Goal: Obtain resource: Obtain resource

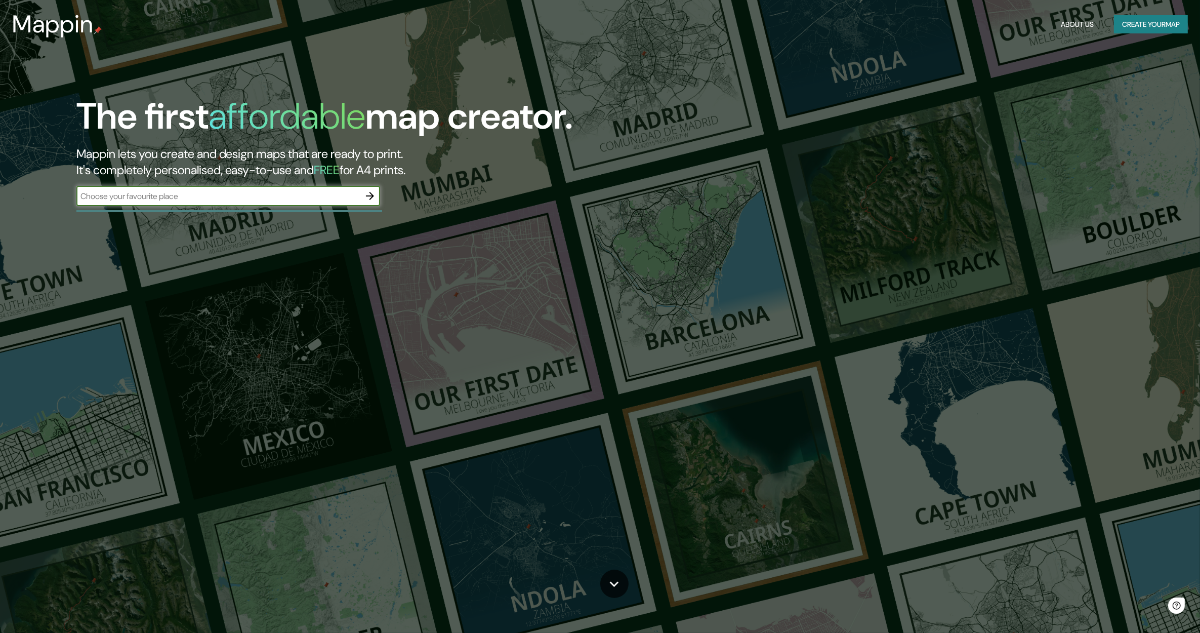
click at [261, 182] on div "The first affordable map creator. Mappin lets you create and design maps that a…" at bounding box center [376, 155] width 720 height 121
click at [236, 198] on input "text" at bounding box center [217, 196] width 283 height 12
type input "[GEOGRAPHIC_DATA]"
click at [373, 199] on icon "button" at bounding box center [370, 196] width 12 height 12
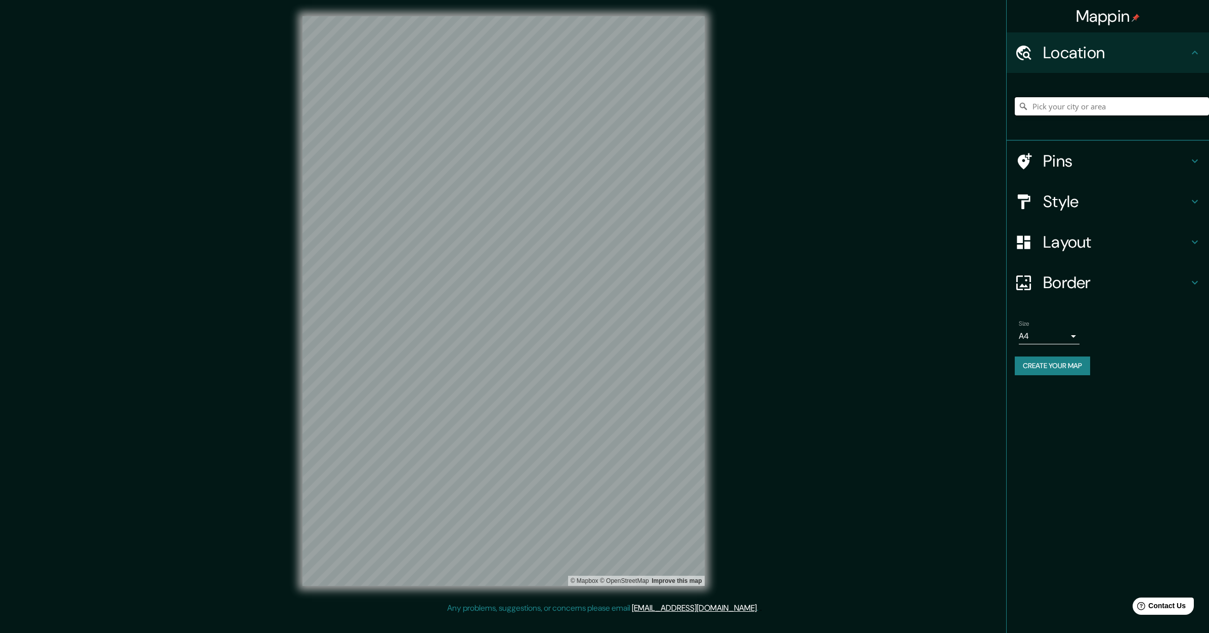
click at [1049, 98] on input "Pick your city or area" at bounding box center [1112, 106] width 194 height 18
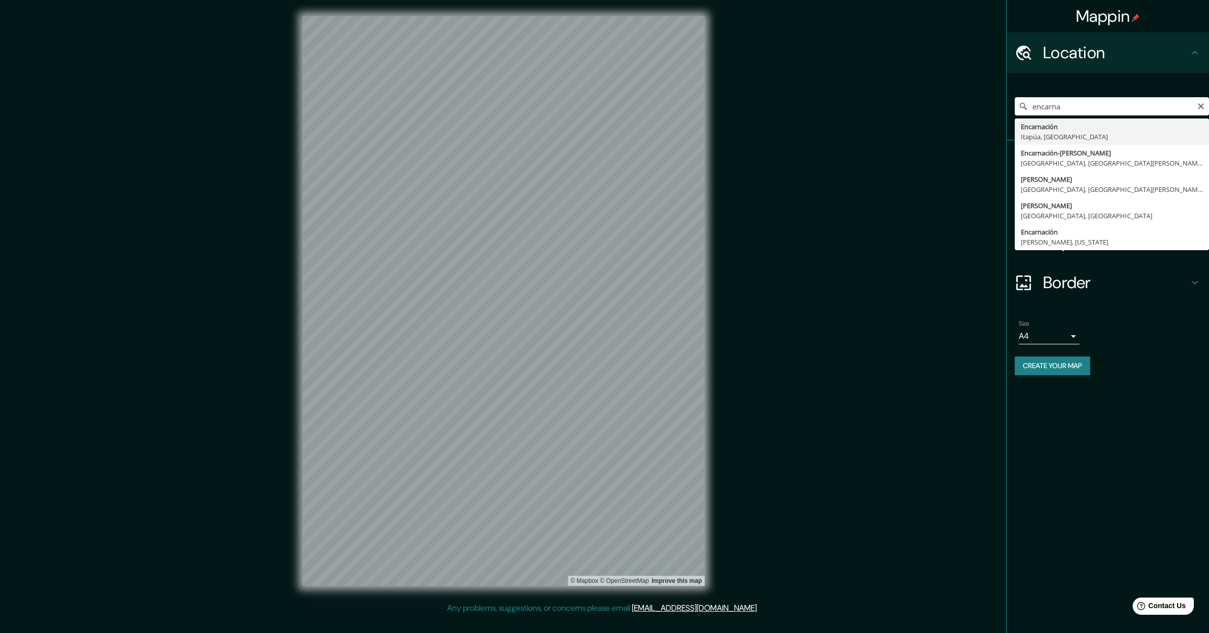
type input "Encarnación, [GEOGRAPHIC_DATA], [GEOGRAPHIC_DATA]"
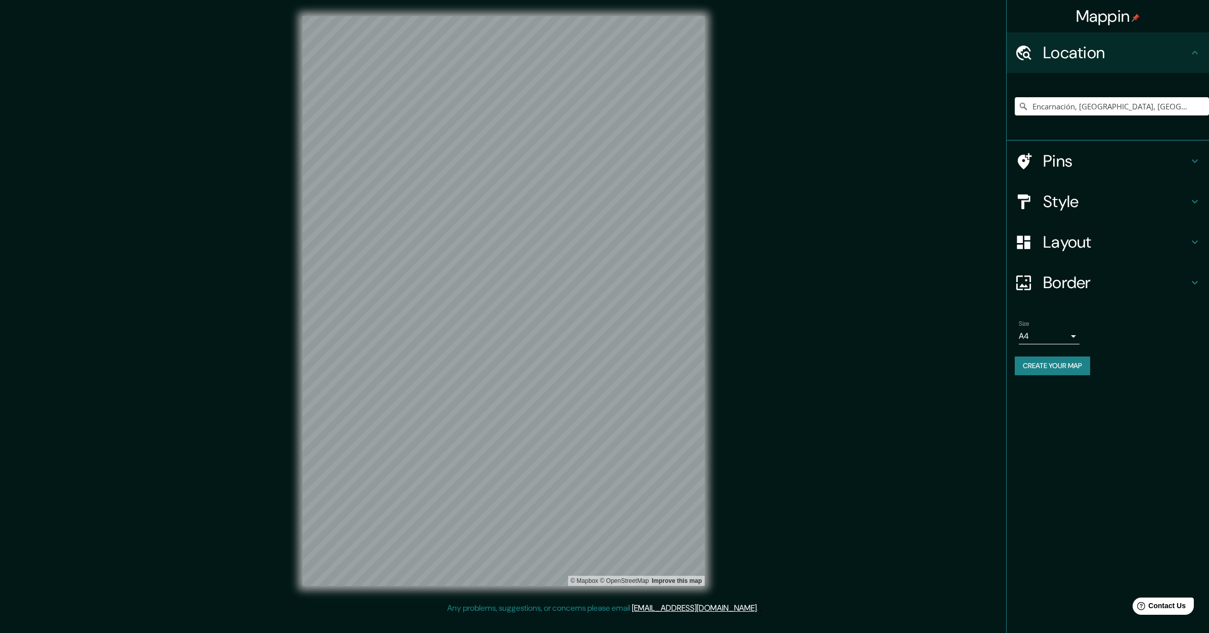
click at [1125, 205] on h4 "Style" at bounding box center [1116, 201] width 146 height 20
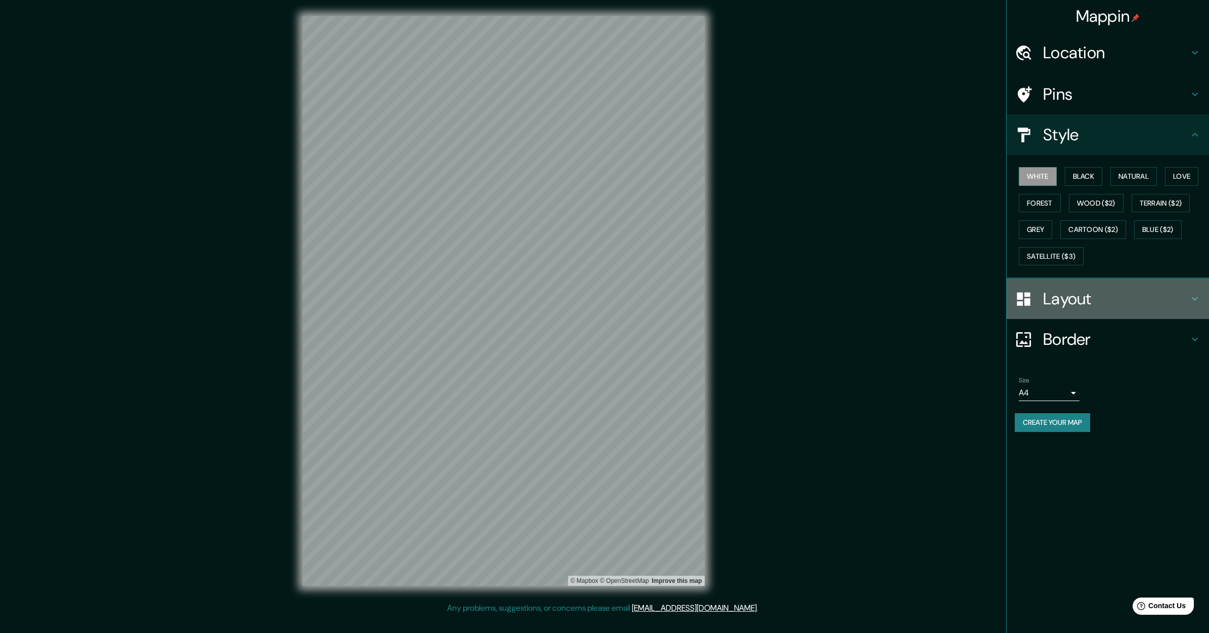
click at [1084, 292] on h4 "Layout" at bounding box center [1116, 298] width 146 height 20
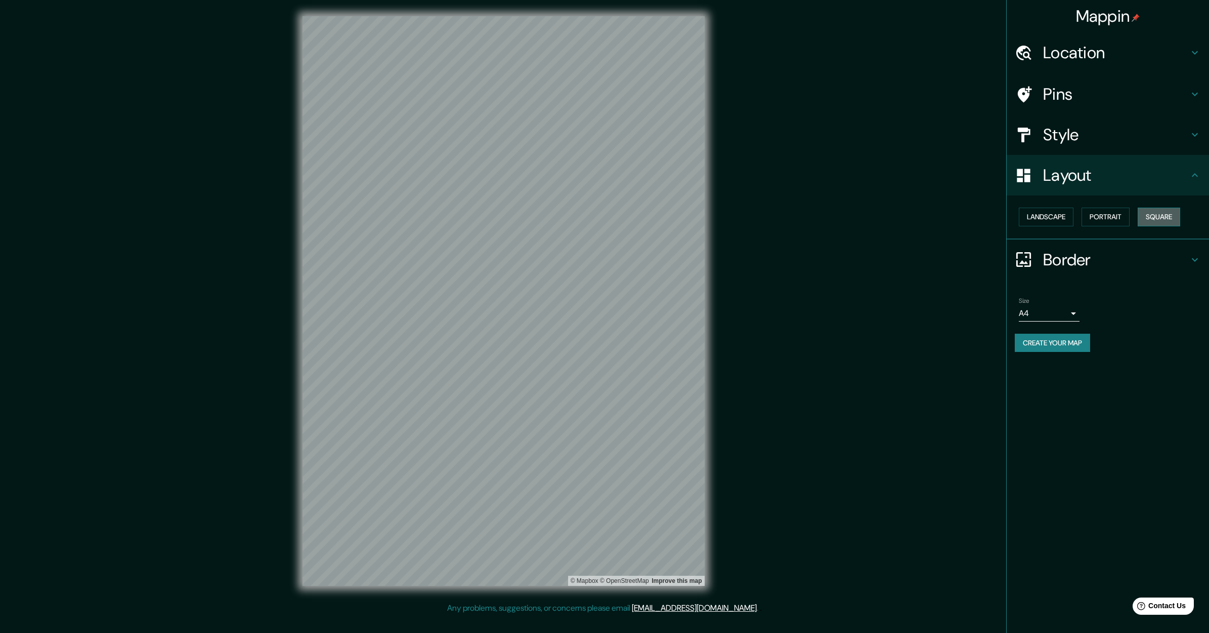
click at [1160, 219] on button "Square" at bounding box center [1159, 216] width 43 height 19
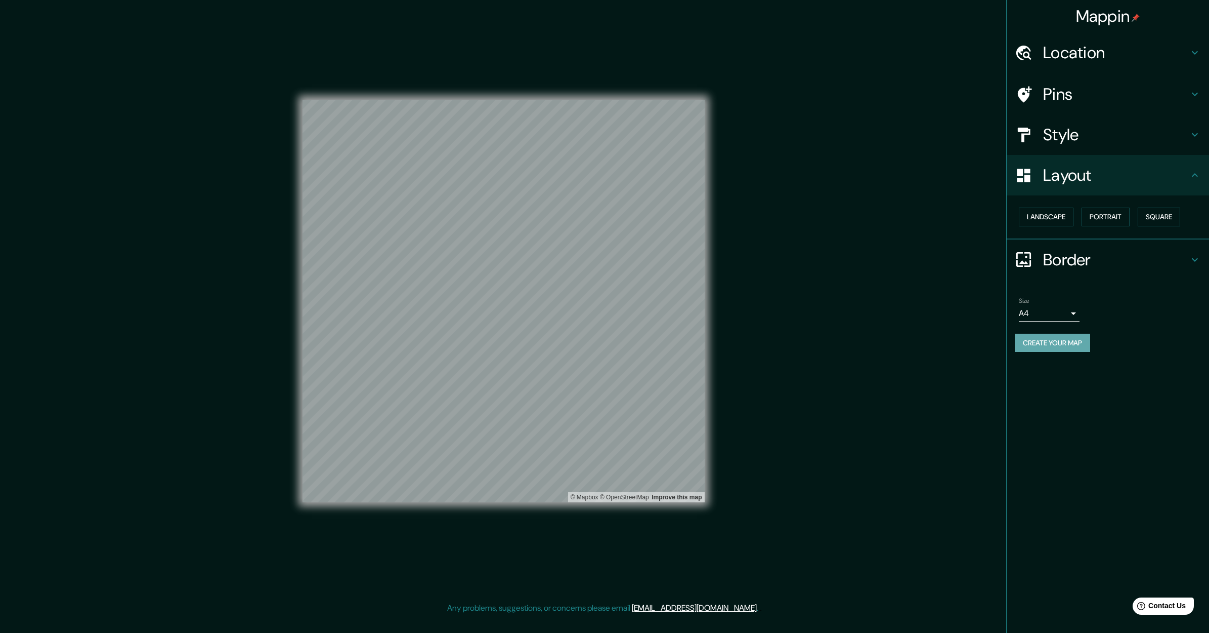
click at [1050, 334] on button "Create your map" at bounding box center [1052, 342] width 75 height 19
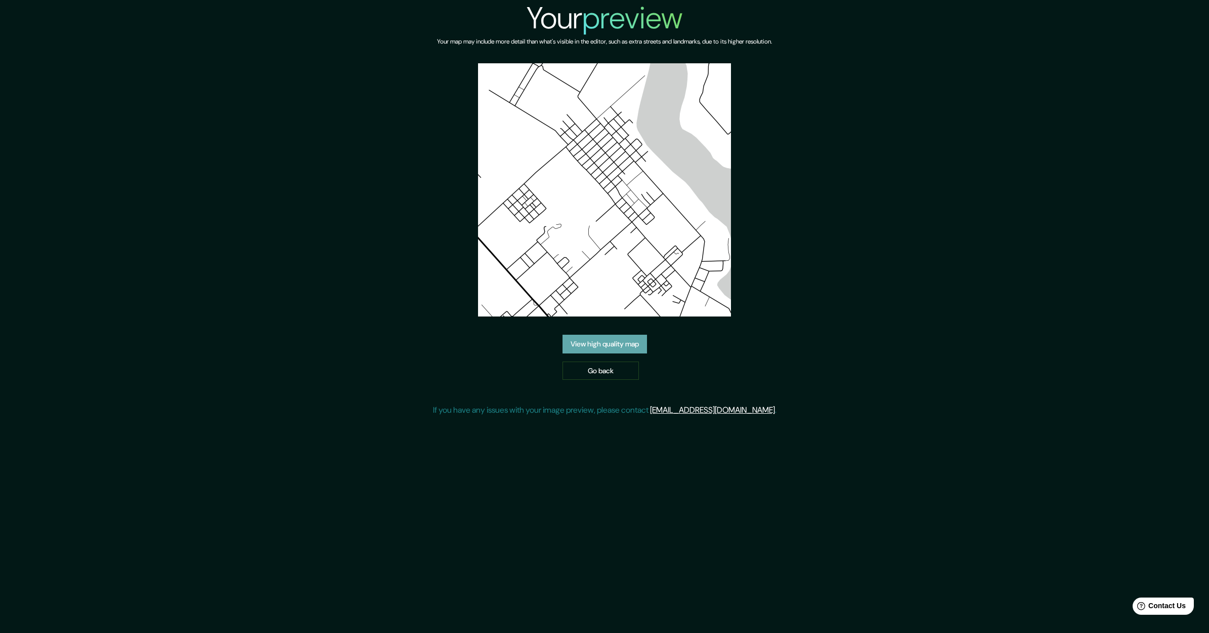
click at [620, 348] on link "View high quality map" at bounding box center [605, 343] width 85 height 19
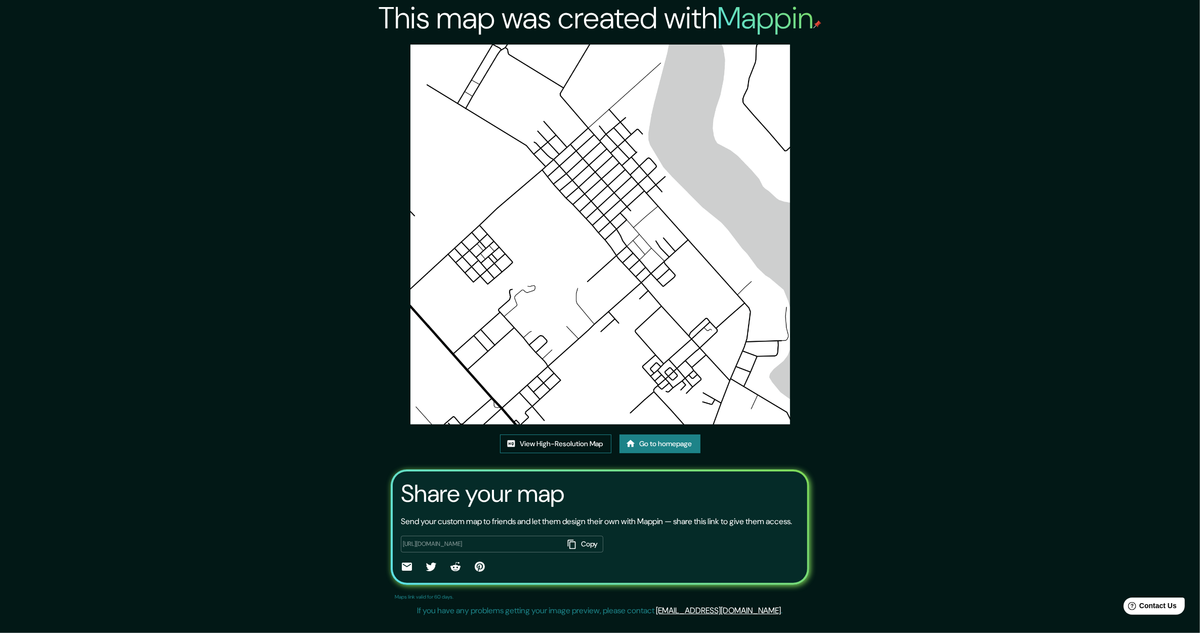
click at [565, 443] on link "View High-Resolution Map" at bounding box center [555, 443] width 111 height 19
